Goal: Task Accomplishment & Management: Manage account settings

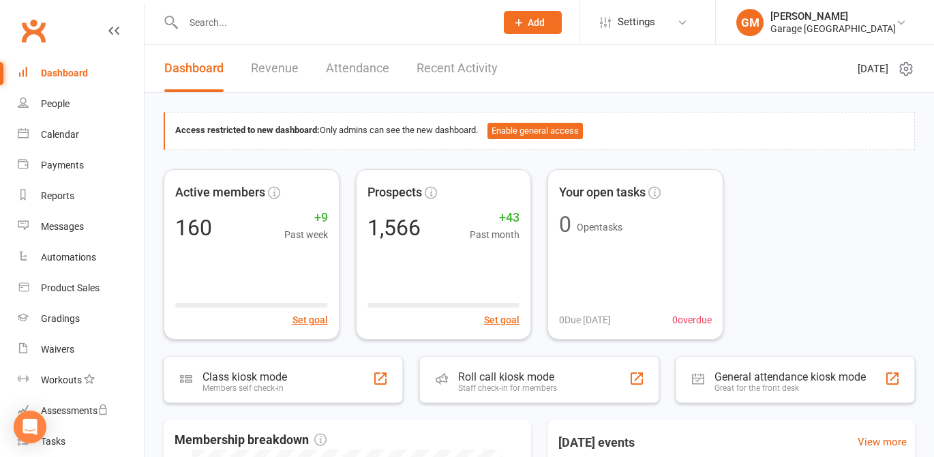
click at [221, 16] on input "text" at bounding box center [332, 22] width 307 height 19
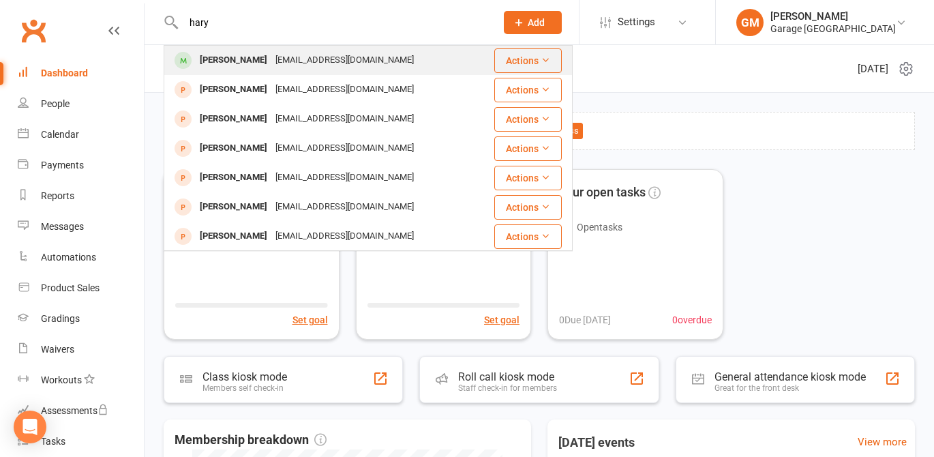
type input "hary"
click at [234, 58] on div "Harry Cole" at bounding box center [234, 60] width 76 height 20
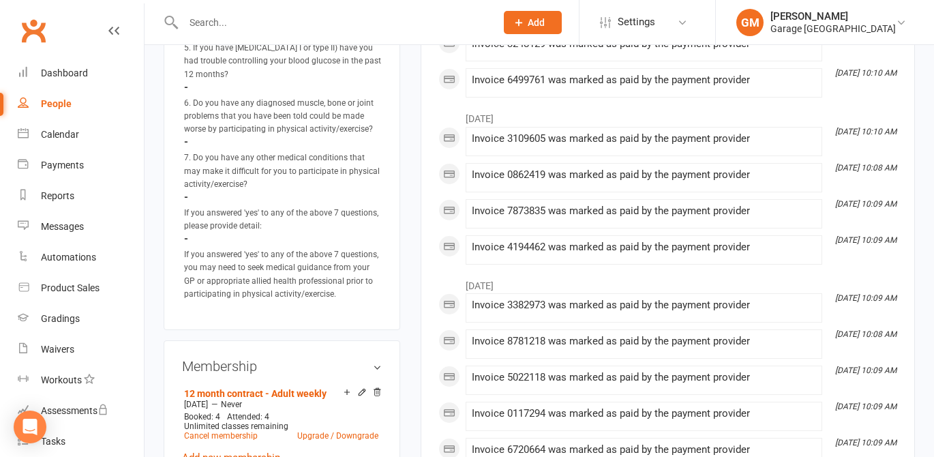
scroll to position [1053, 0]
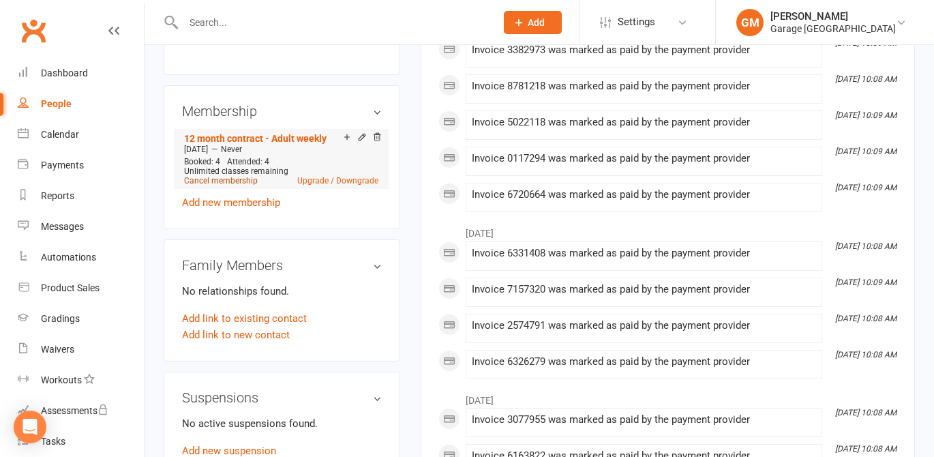
click at [219, 185] on link "Cancel membership" at bounding box center [221, 181] width 74 height 10
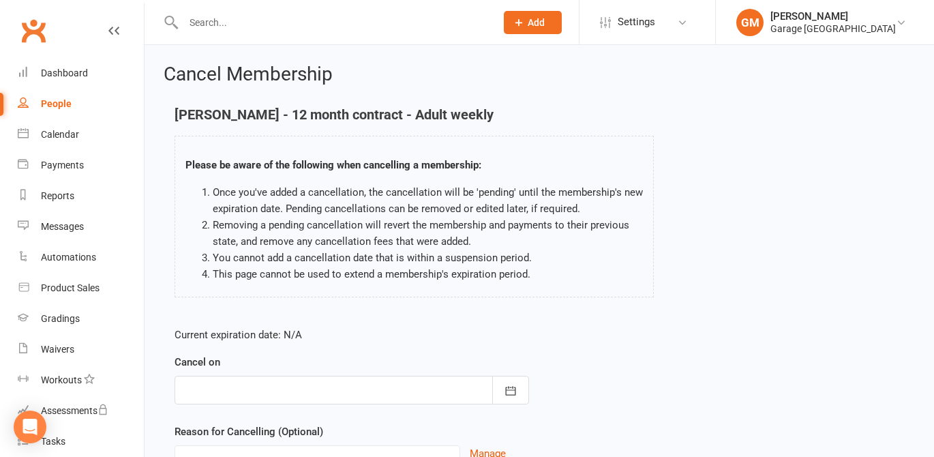
click at [254, 389] on div at bounding box center [352, 390] width 354 height 29
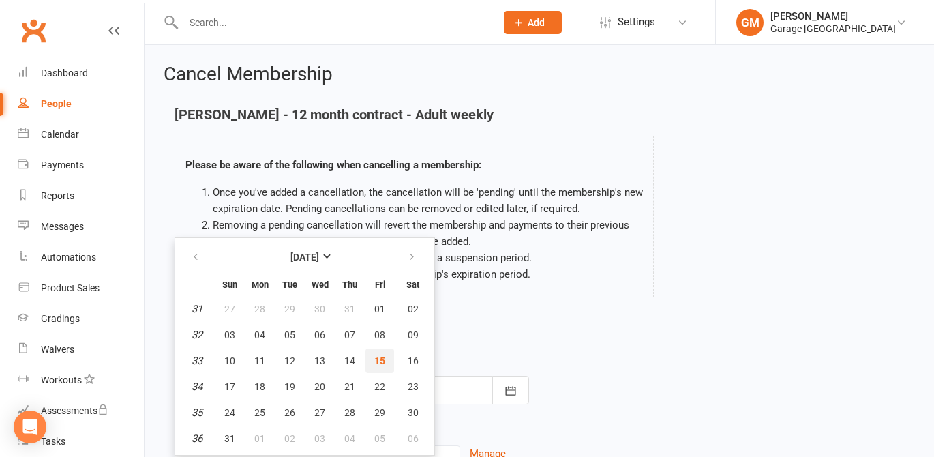
click at [387, 357] on button "15" at bounding box center [379, 360] width 29 height 25
type input "15 Aug 2025"
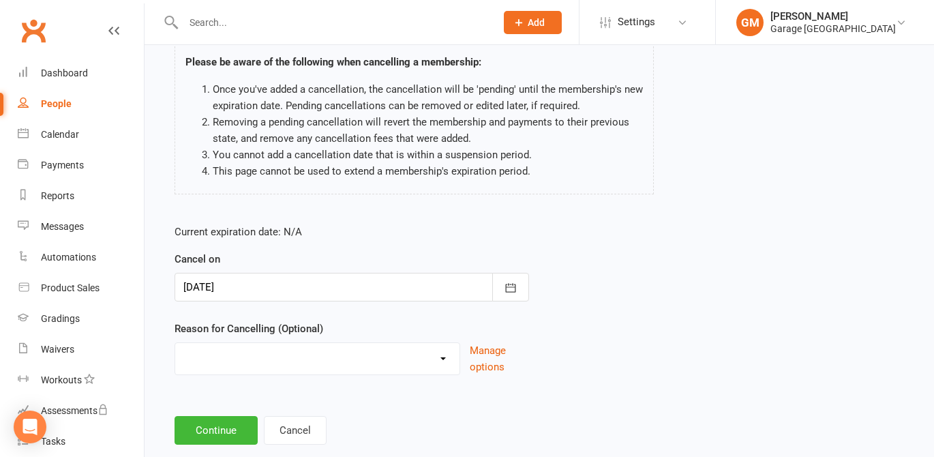
scroll to position [132, 0]
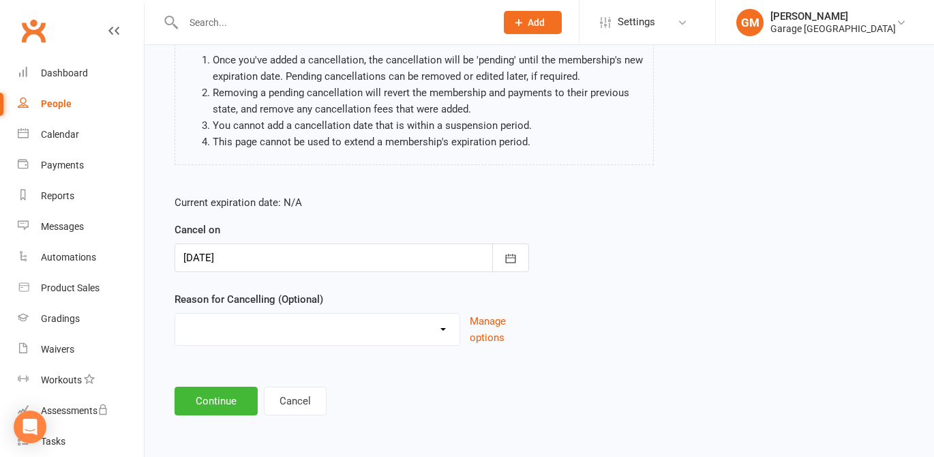
click at [209, 335] on select "Holiday Injury Other reason" at bounding box center [317, 327] width 284 height 27
select select "2"
click at [175, 314] on select "Holiday Injury Other reason" at bounding box center [317, 327] width 284 height 27
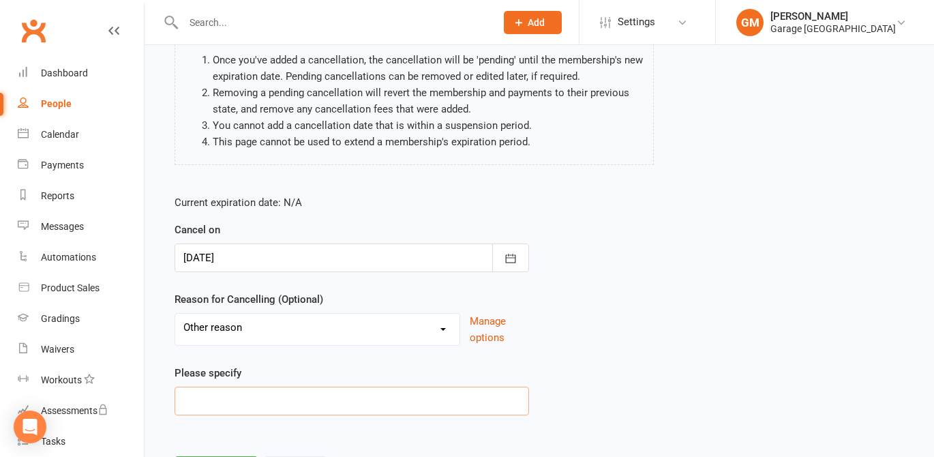
click at [236, 395] on input at bounding box center [352, 401] width 354 height 29
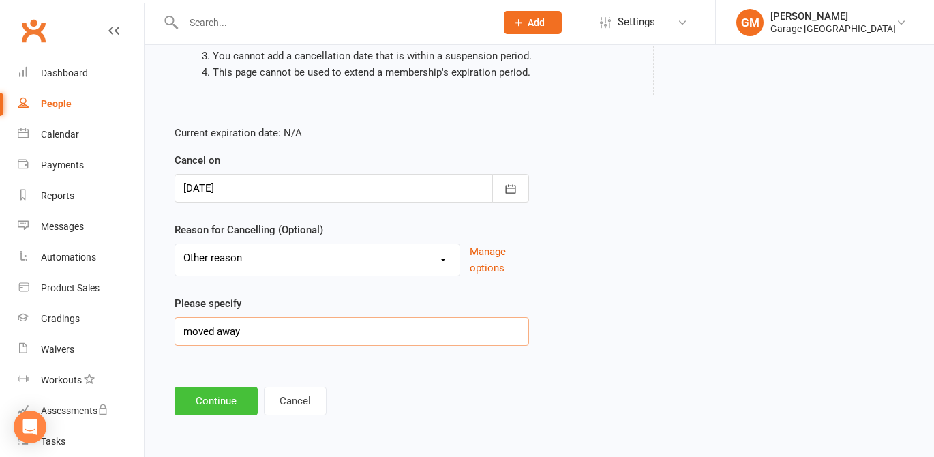
type input "moved away"
click at [213, 399] on button "Continue" at bounding box center [216, 401] width 83 height 29
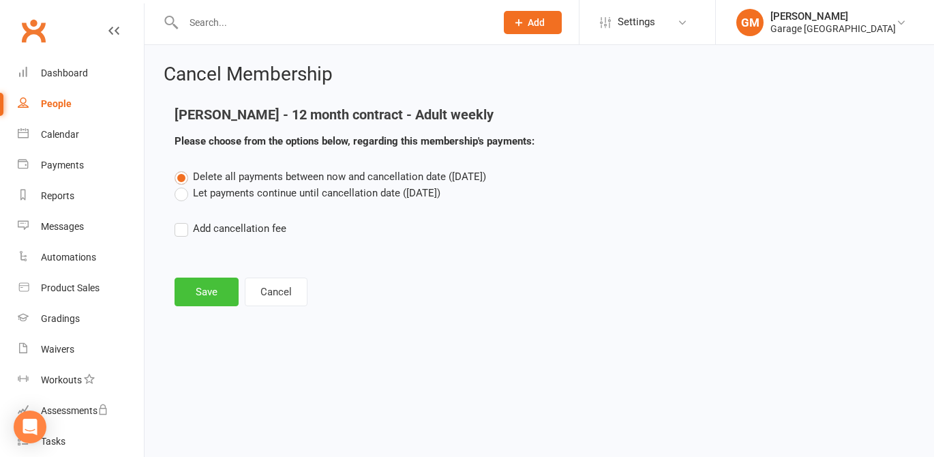
click at [207, 294] on button "Save" at bounding box center [207, 291] width 64 height 29
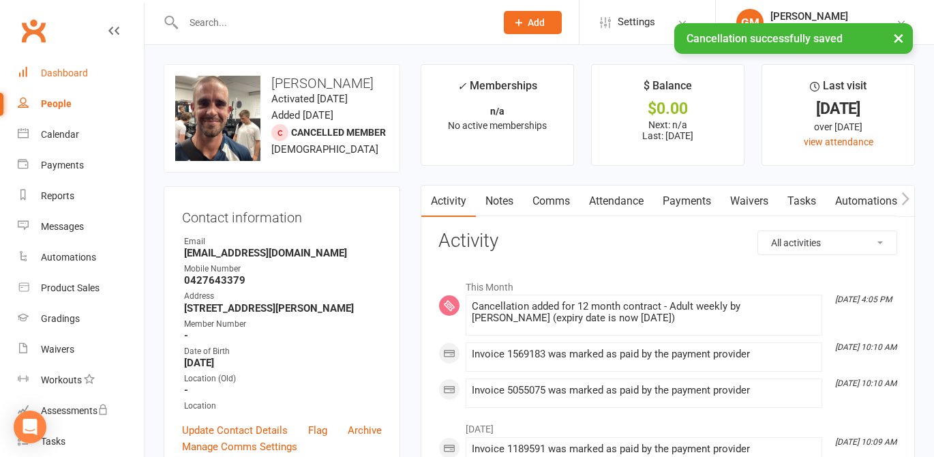
click at [54, 67] on link "Dashboard" at bounding box center [81, 73] width 126 height 31
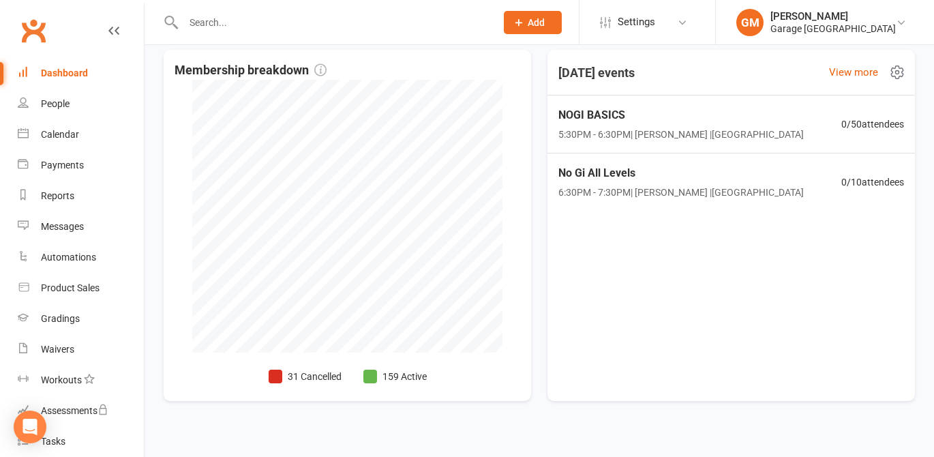
scroll to position [384, 0]
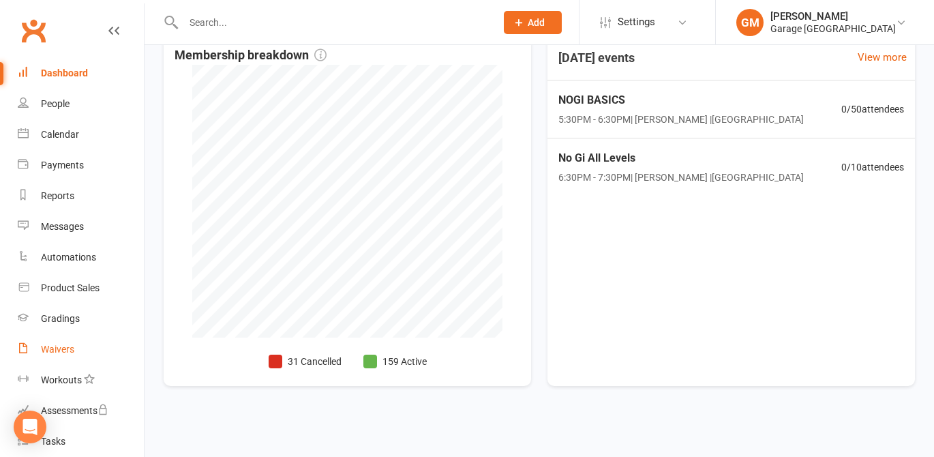
click at [46, 348] on div "Waivers" at bounding box center [57, 349] width 33 height 11
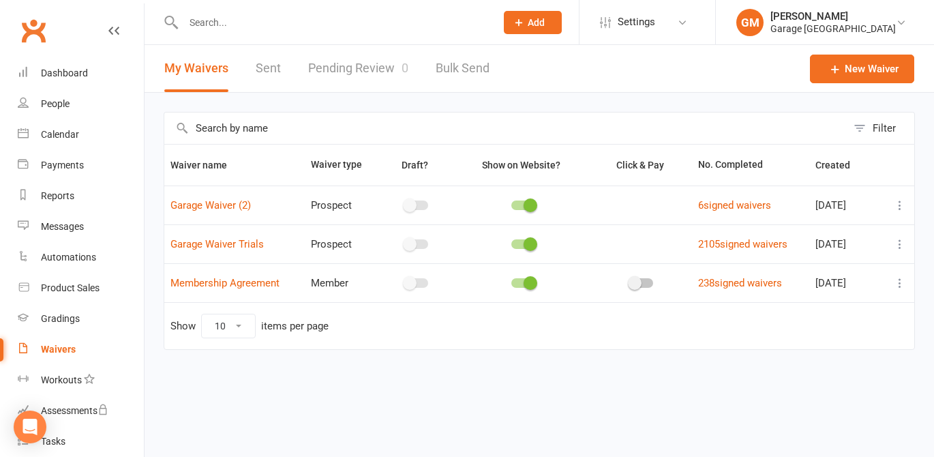
click at [220, 22] on input "text" at bounding box center [332, 22] width 307 height 19
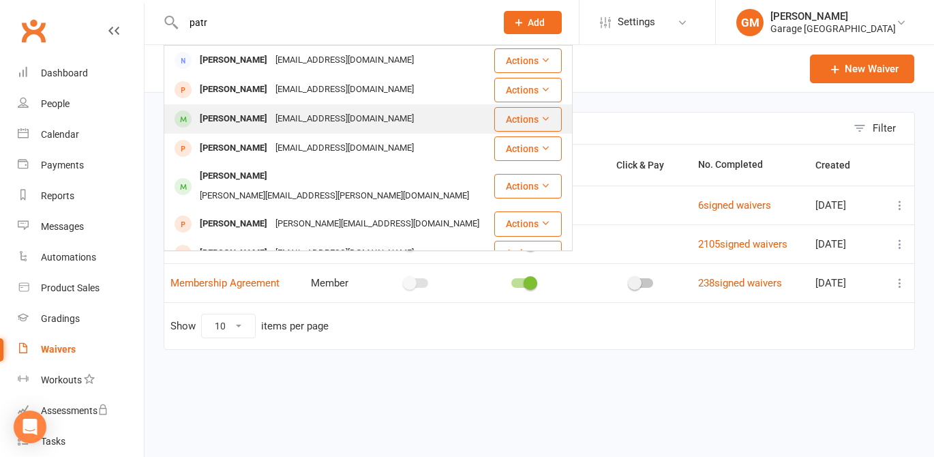
type input "patr"
click at [235, 116] on div "Patrick Binns" at bounding box center [234, 119] width 76 height 20
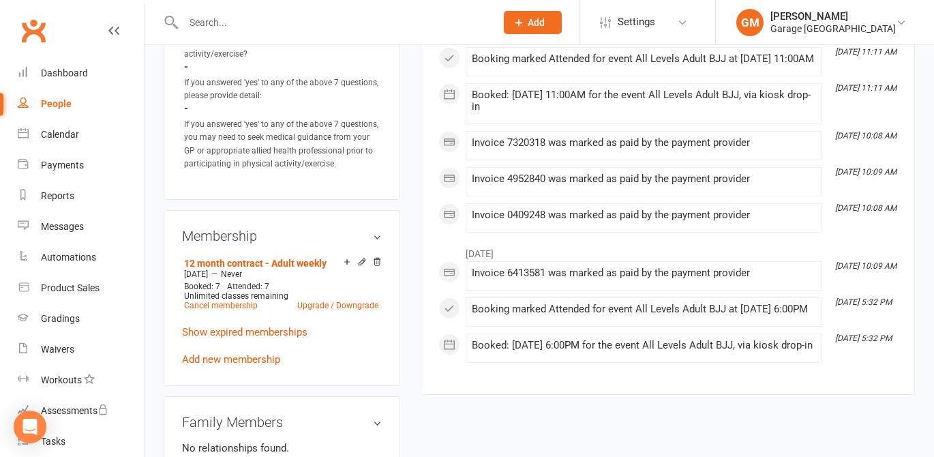
scroll to position [948, 0]
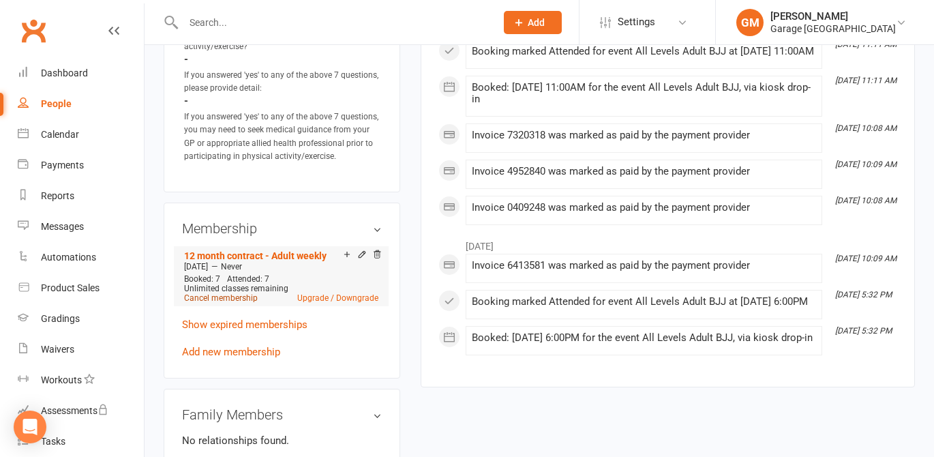
click at [213, 294] on link "Cancel membership" at bounding box center [221, 298] width 74 height 10
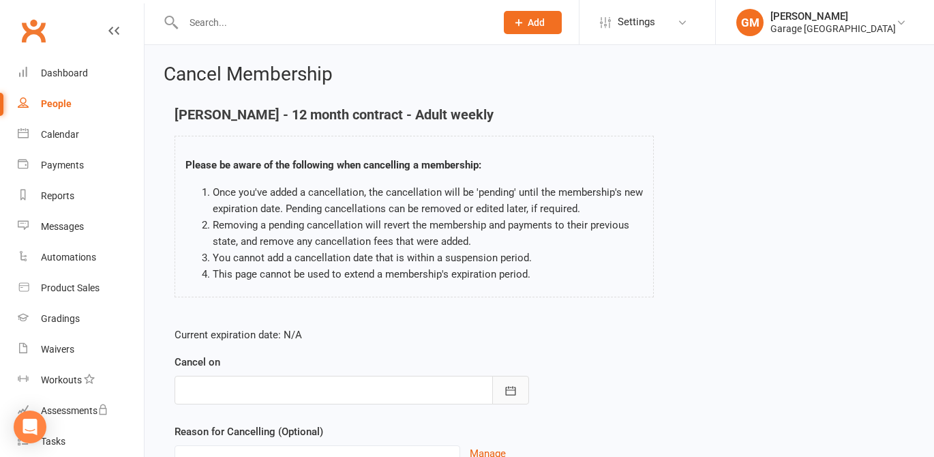
click at [509, 393] on icon "button" at bounding box center [511, 391] width 14 height 14
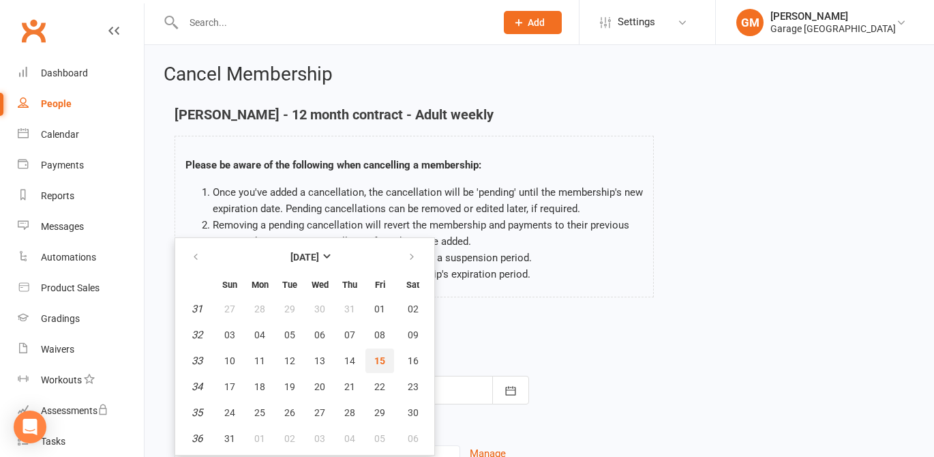
click at [380, 357] on span "15" at bounding box center [379, 360] width 11 height 11
type input "15 Aug 2025"
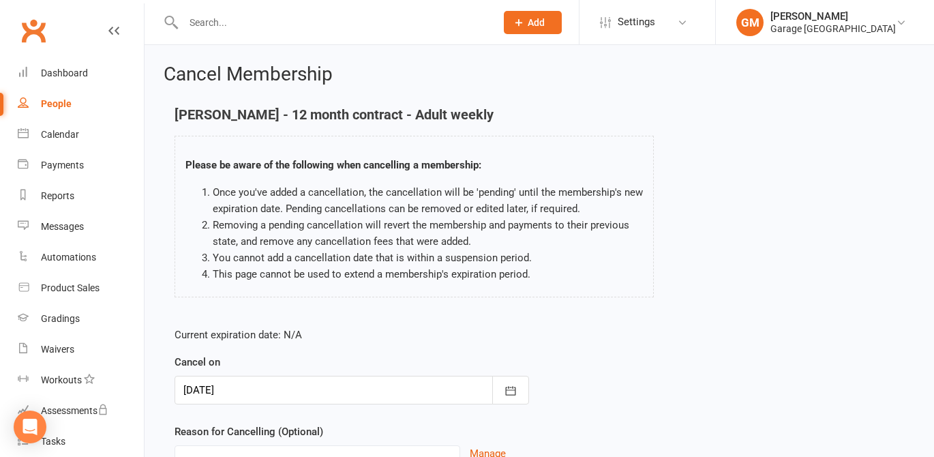
scroll to position [132, 0]
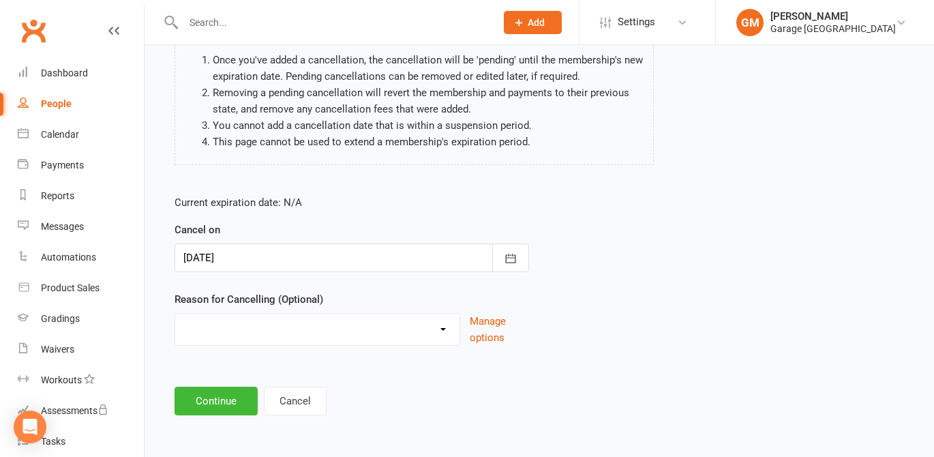
click at [376, 328] on select "Holiday Injury Other reason" at bounding box center [317, 327] width 284 height 27
select select "2"
click at [175, 314] on select "Holiday Injury Other reason" at bounding box center [317, 327] width 284 height 27
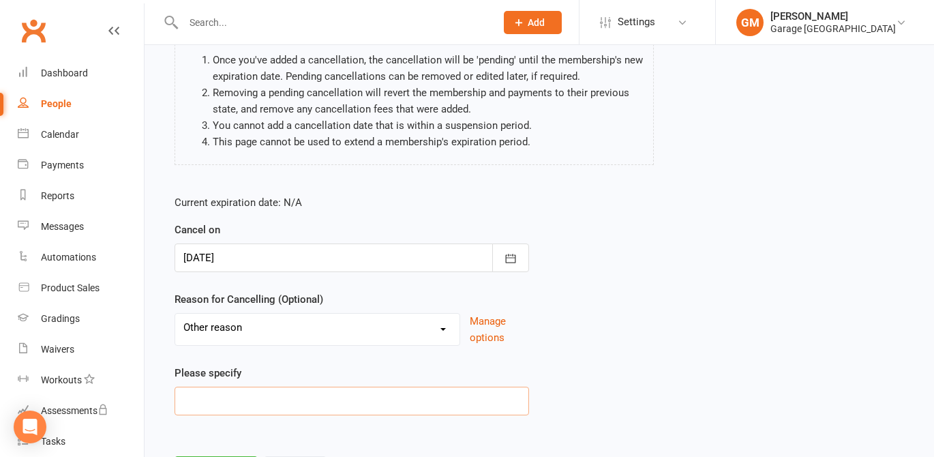
click at [228, 396] on input at bounding box center [352, 401] width 354 height 29
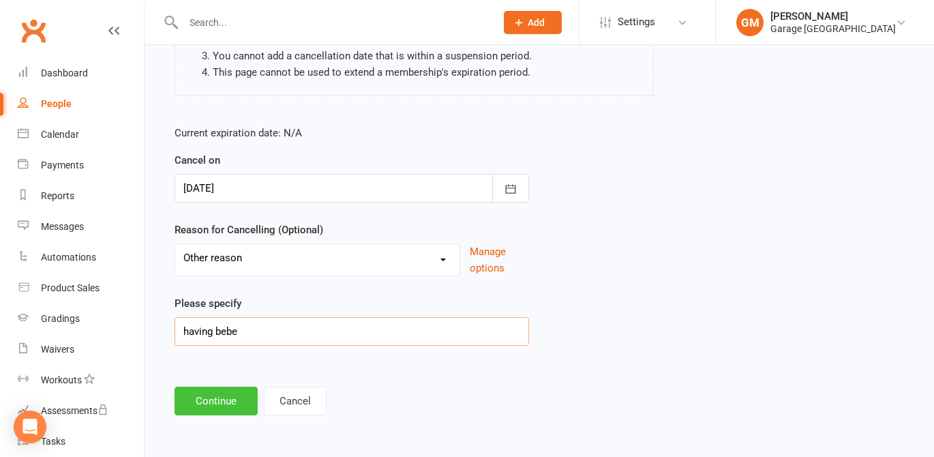
type input "having bebe"
click at [210, 402] on button "Continue" at bounding box center [216, 401] width 83 height 29
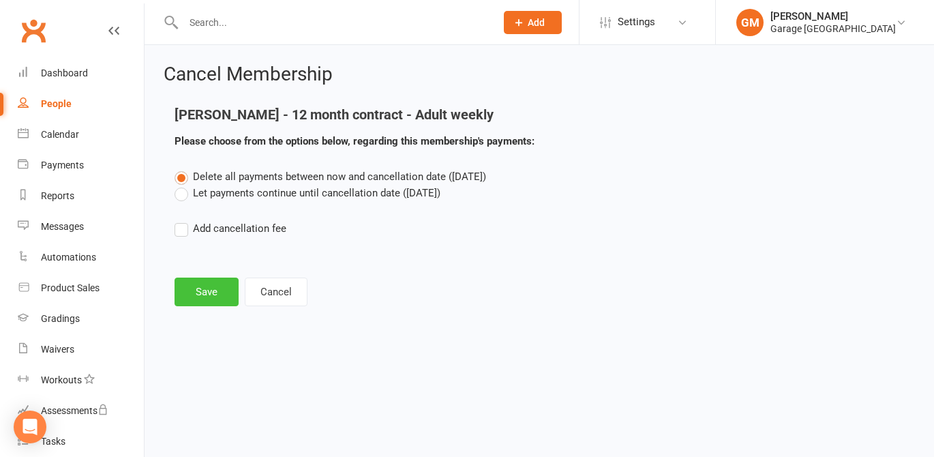
click at [208, 290] on button "Save" at bounding box center [207, 291] width 64 height 29
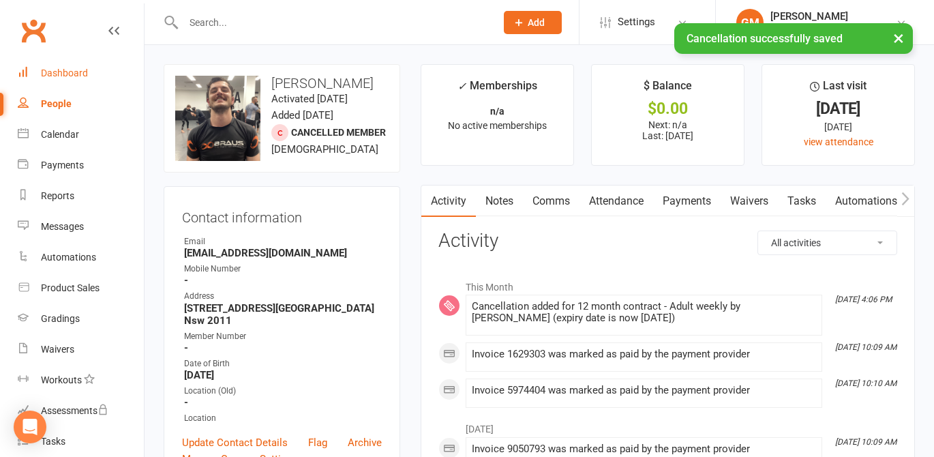
click at [63, 68] on div "Dashboard" at bounding box center [64, 72] width 47 height 11
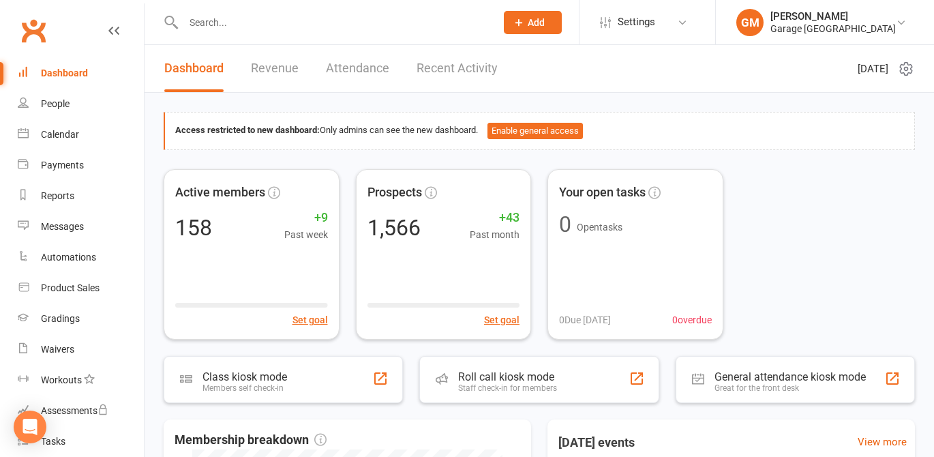
click at [192, 17] on input "text" at bounding box center [332, 22] width 307 height 19
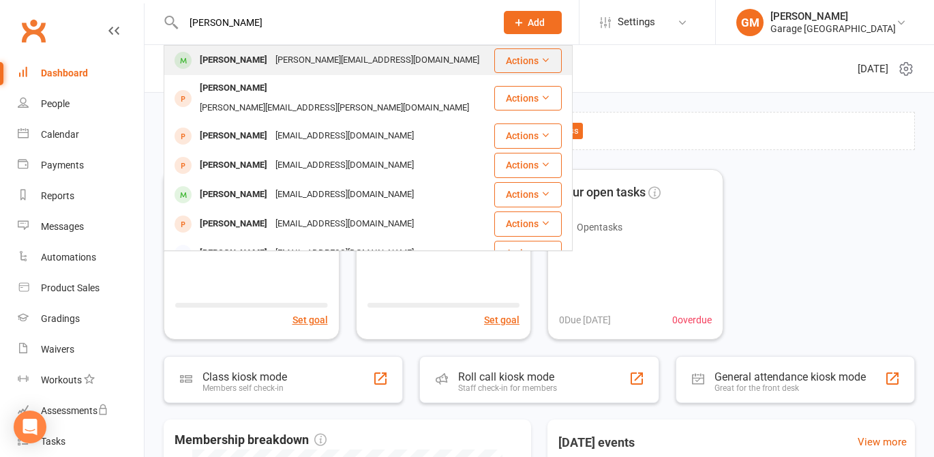
type input "gavin"
click at [232, 59] on div "Gavin Llewellyn" at bounding box center [234, 60] width 76 height 20
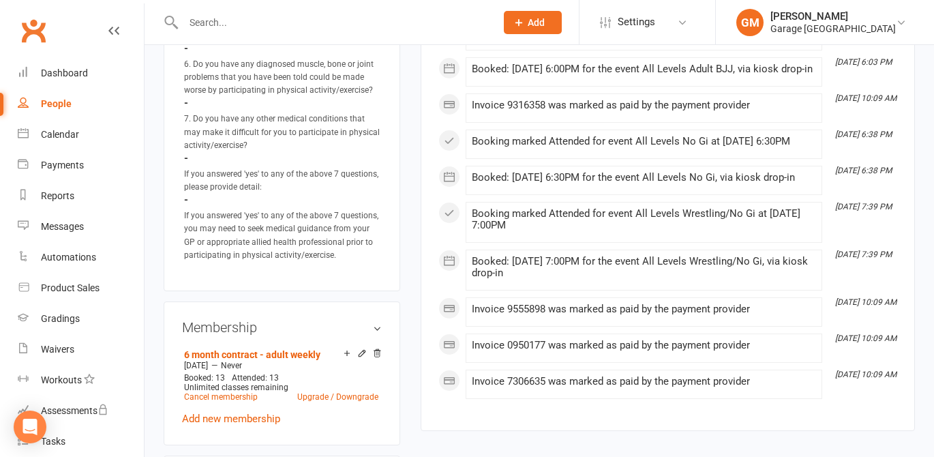
scroll to position [954, 0]
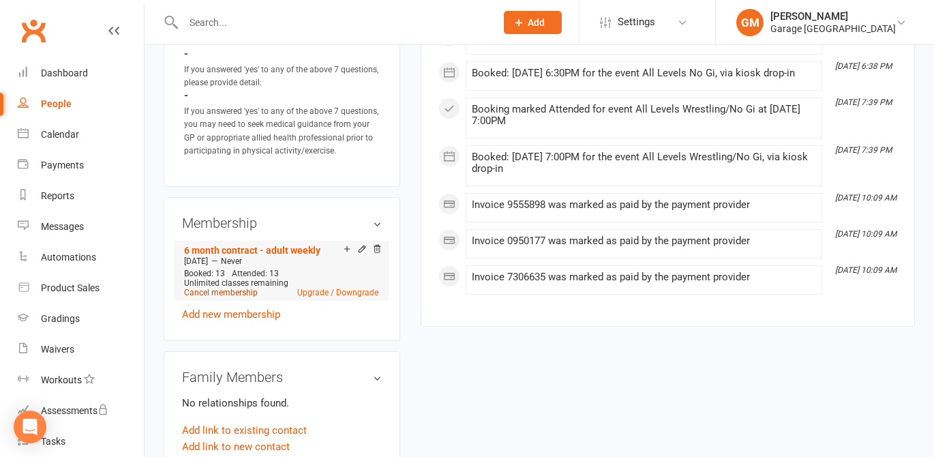
click at [220, 288] on link "Cancel membership" at bounding box center [221, 293] width 74 height 10
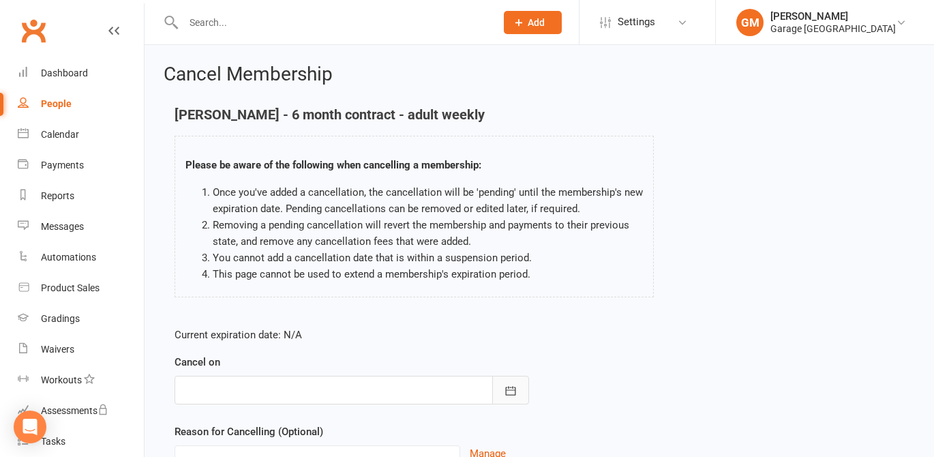
click at [506, 393] on icon "button" at bounding box center [511, 391] width 14 height 14
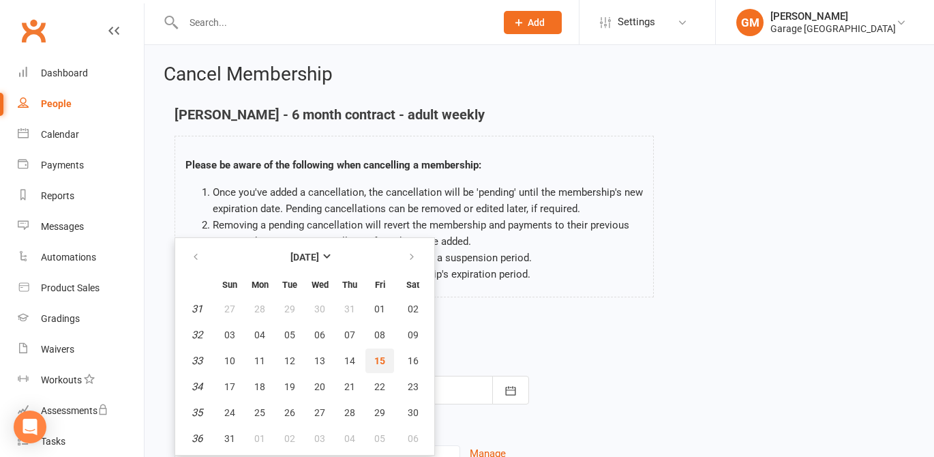
click at [386, 363] on button "15" at bounding box center [379, 360] width 29 height 25
type input "15 Aug 2025"
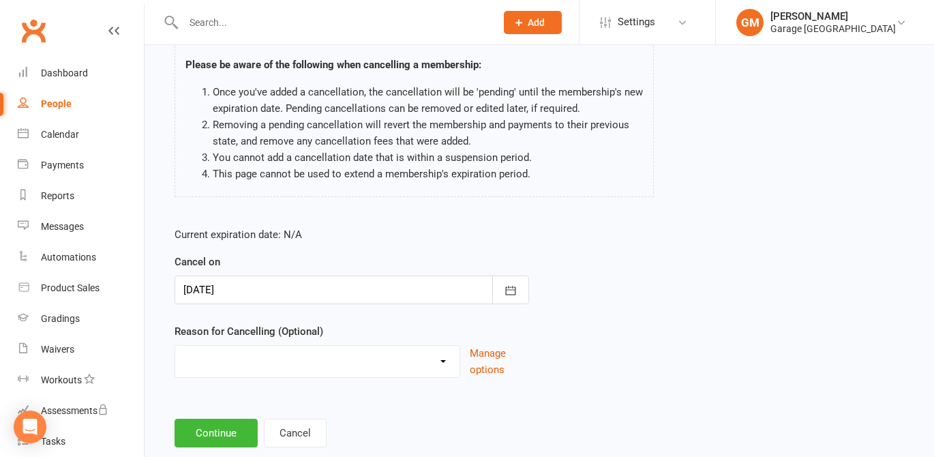
scroll to position [132, 0]
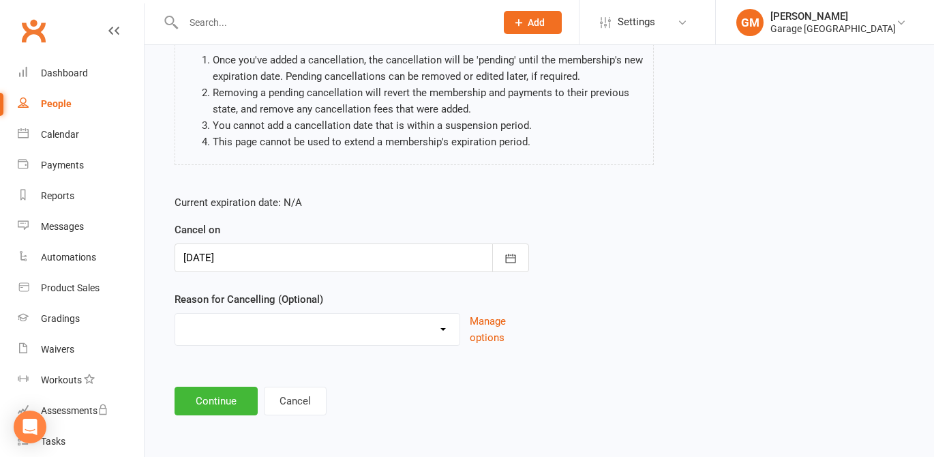
click at [222, 340] on select "Holiday Injury Other reason" at bounding box center [317, 327] width 284 height 27
select select "1"
click at [175, 314] on select "Holiday Injury Other reason" at bounding box center [317, 327] width 284 height 27
click at [234, 404] on button "Continue" at bounding box center [216, 401] width 83 height 29
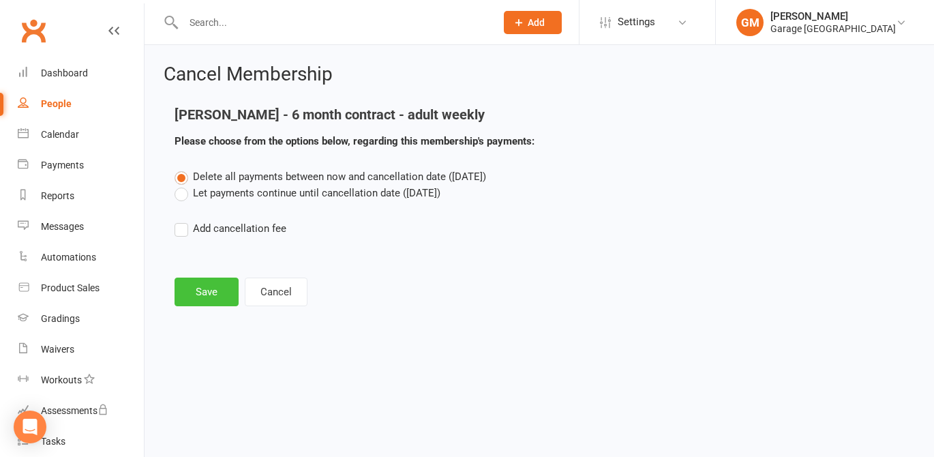
click at [207, 291] on button "Save" at bounding box center [207, 291] width 64 height 29
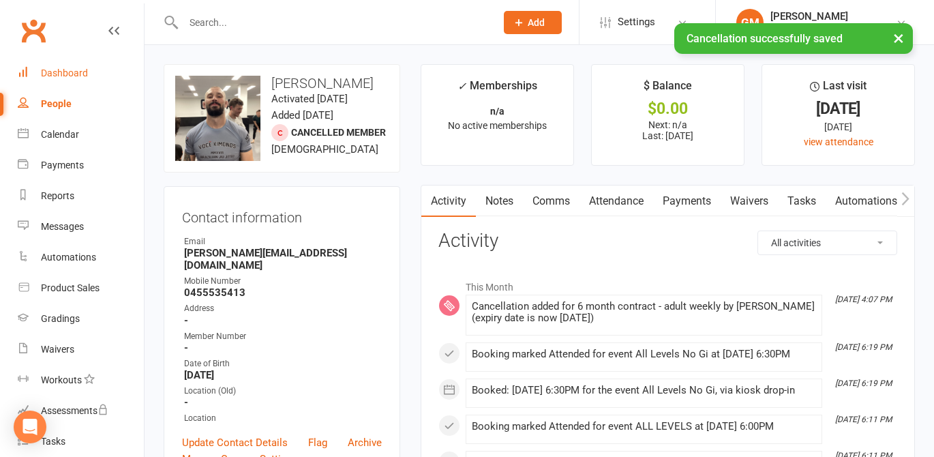
click at [55, 68] on div "Dashboard" at bounding box center [64, 72] width 47 height 11
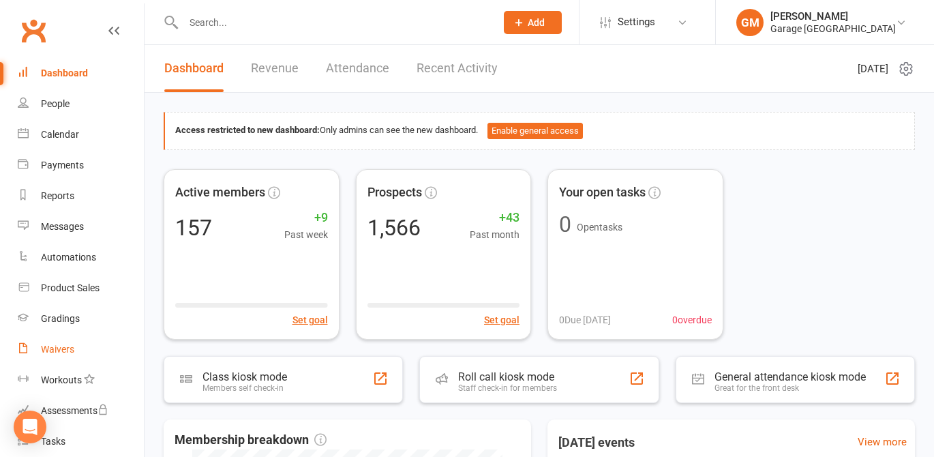
click at [55, 354] on div "Waivers" at bounding box center [57, 349] width 33 height 11
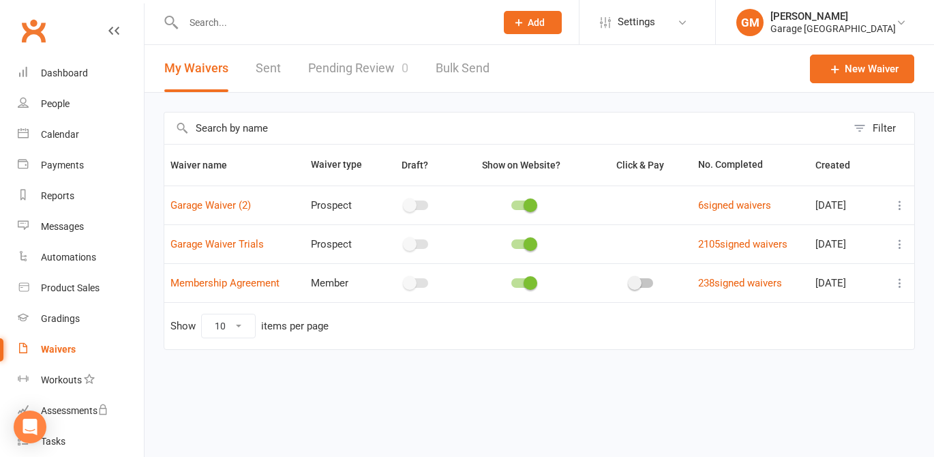
click at [901, 281] on icon at bounding box center [900, 283] width 14 height 14
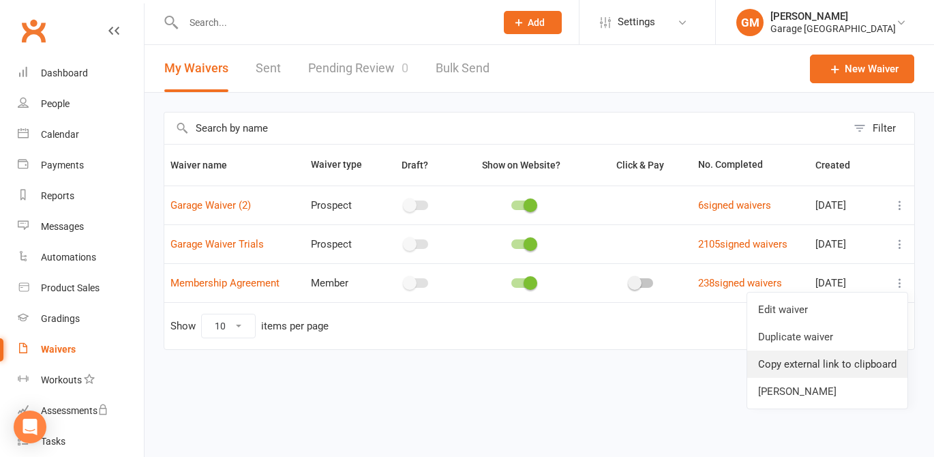
click at [788, 363] on link "Copy external link to clipboard" at bounding box center [827, 363] width 160 height 27
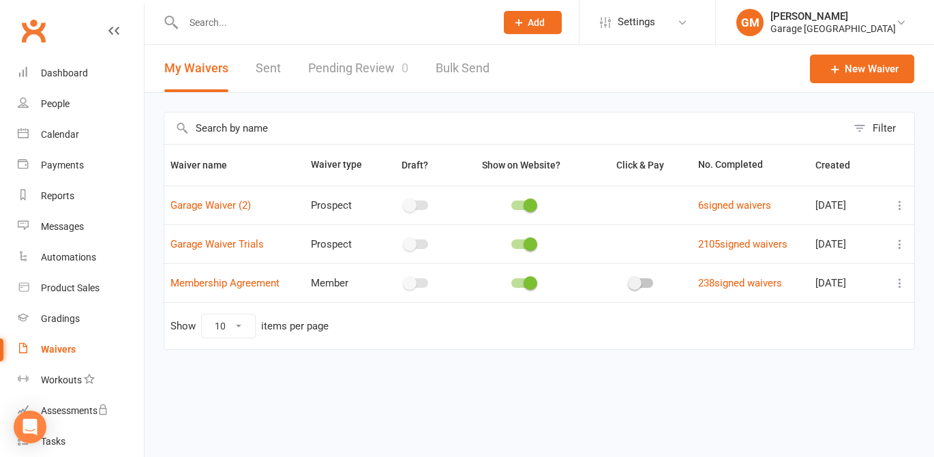
click at [202, 24] on input "text" at bounding box center [332, 22] width 307 height 19
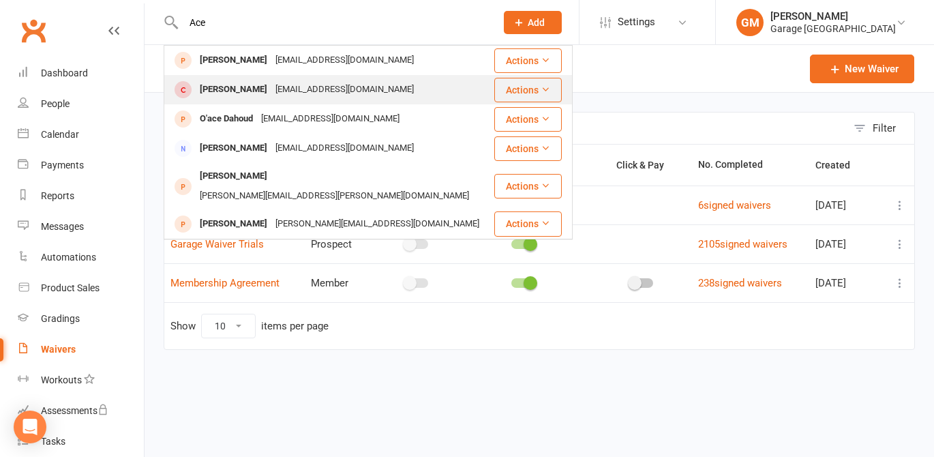
type input "Ace"
click at [212, 90] on div "[PERSON_NAME]" at bounding box center [234, 90] width 76 height 20
